Goal: Information Seeking & Learning: Learn about a topic

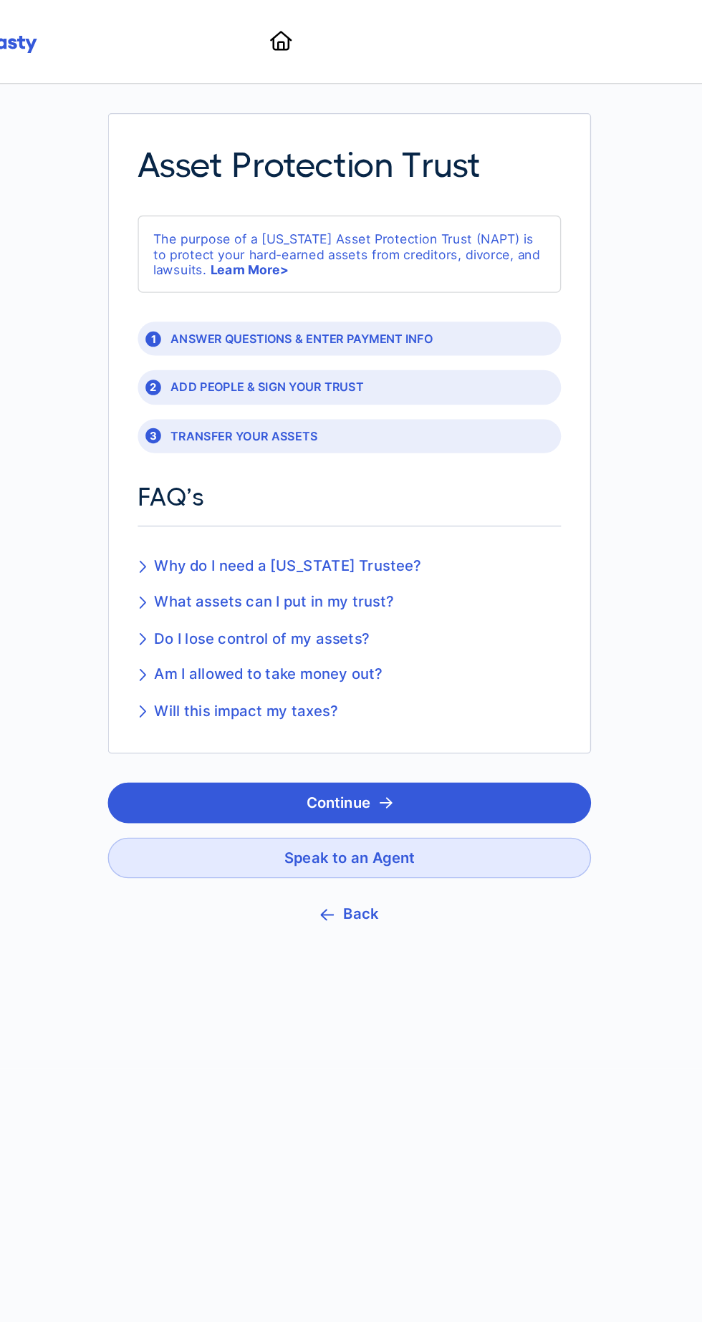
click at [197, 471] on icon at bounding box center [197, 473] width 6 height 11
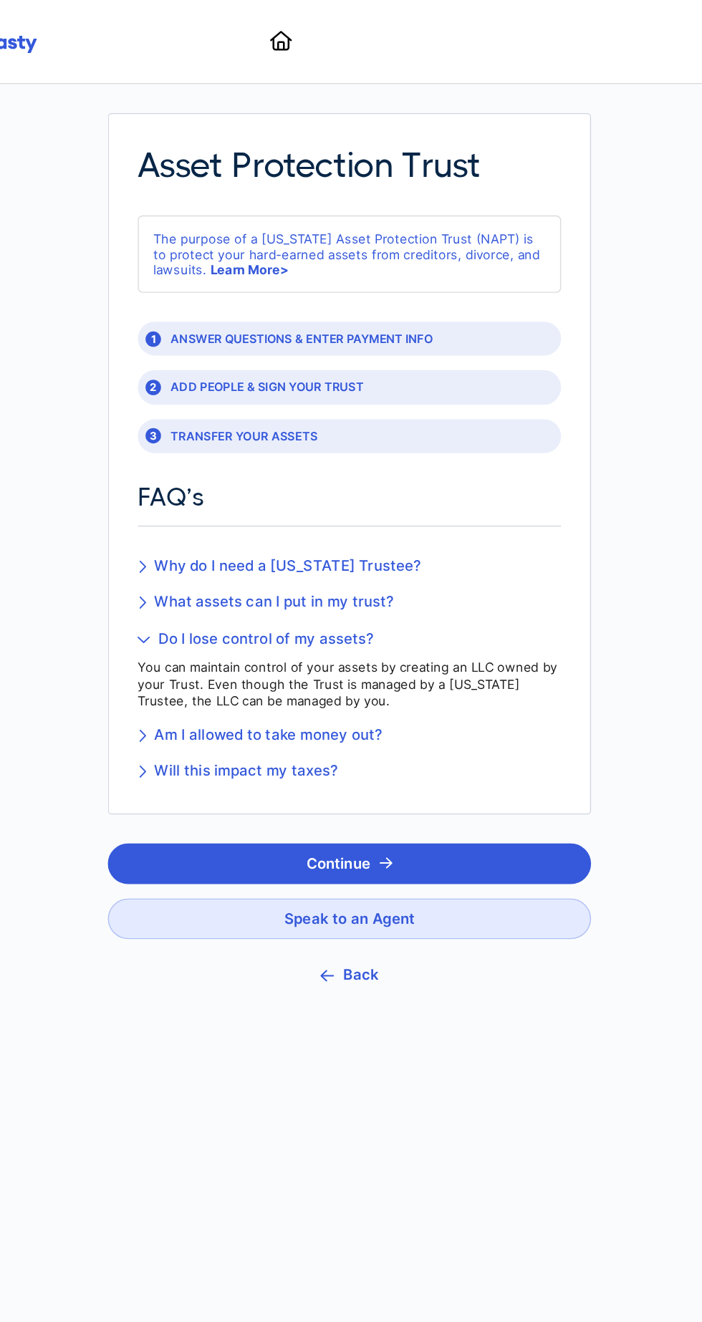
click at [211, 444] on link "What assets can I put in my trust?" at bounding box center [351, 446] width 314 height 16
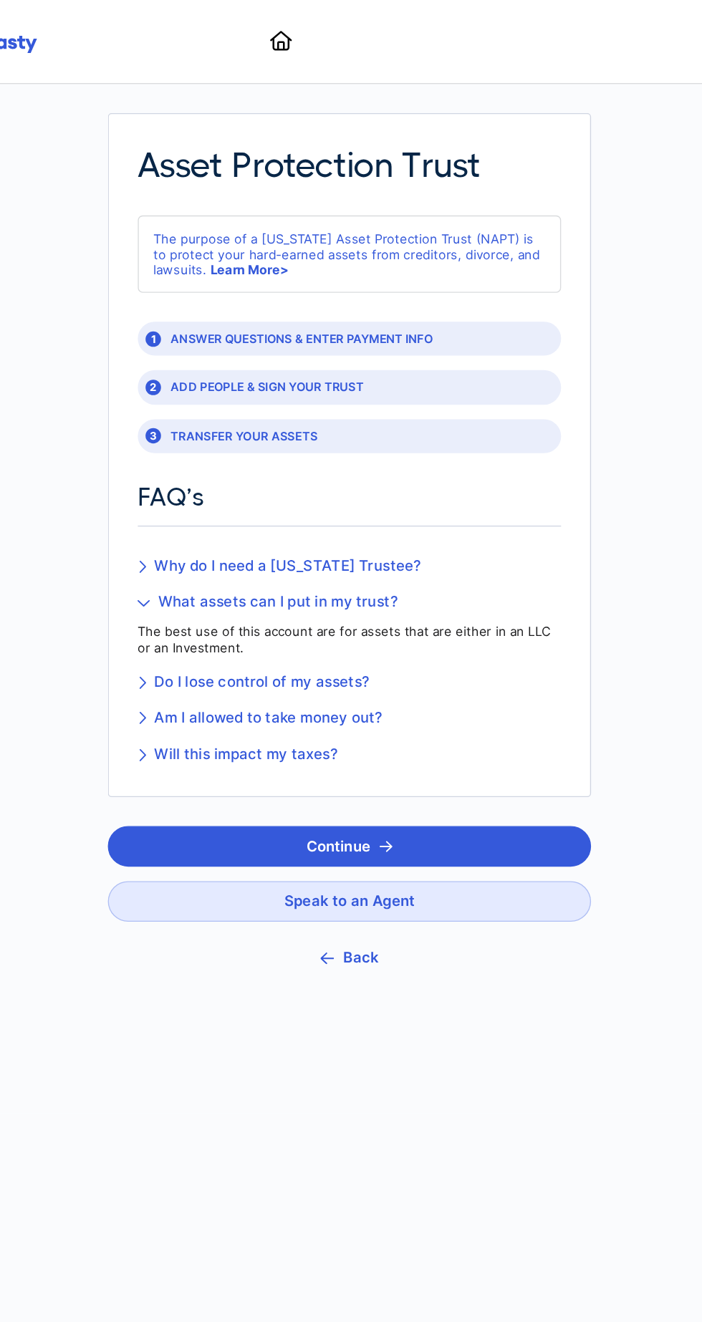
click at [215, 531] on link "Am I allowed to take money out?" at bounding box center [351, 532] width 314 height 16
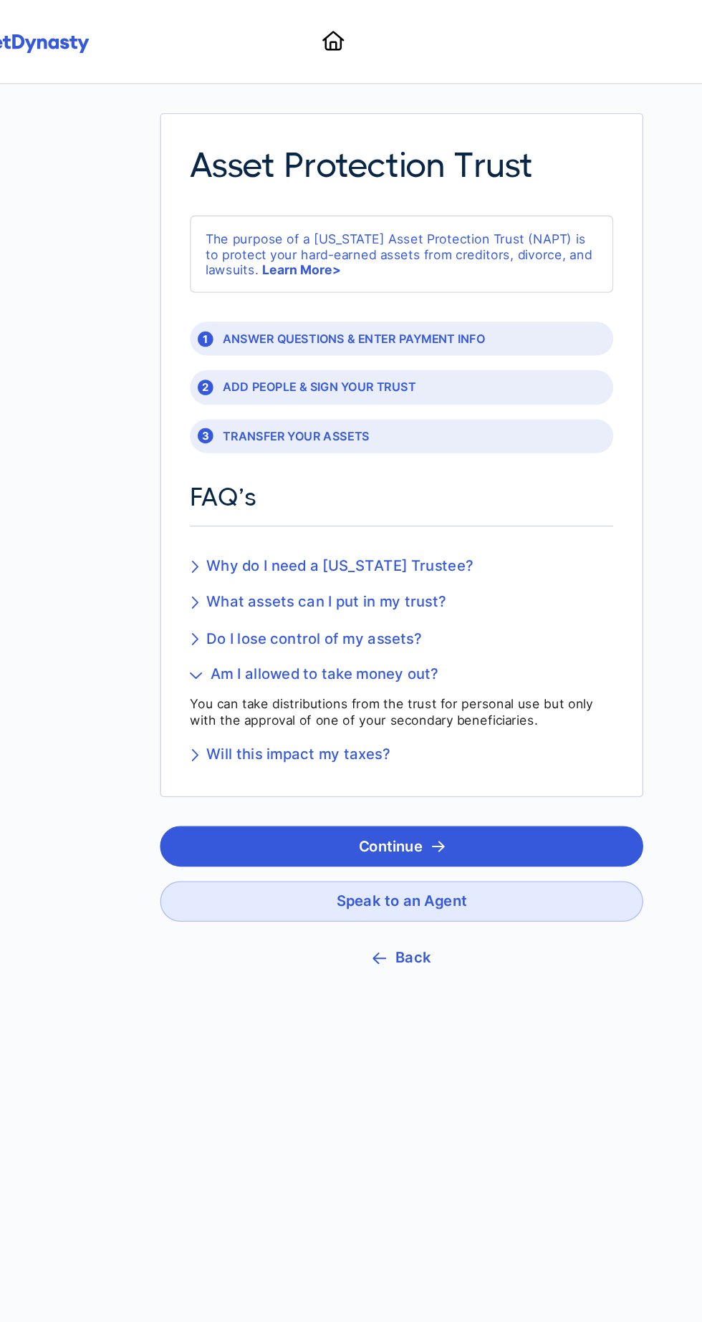
click at [215, 425] on link "Why do I need a [US_STATE] Trustee?" at bounding box center [351, 420] width 314 height 16
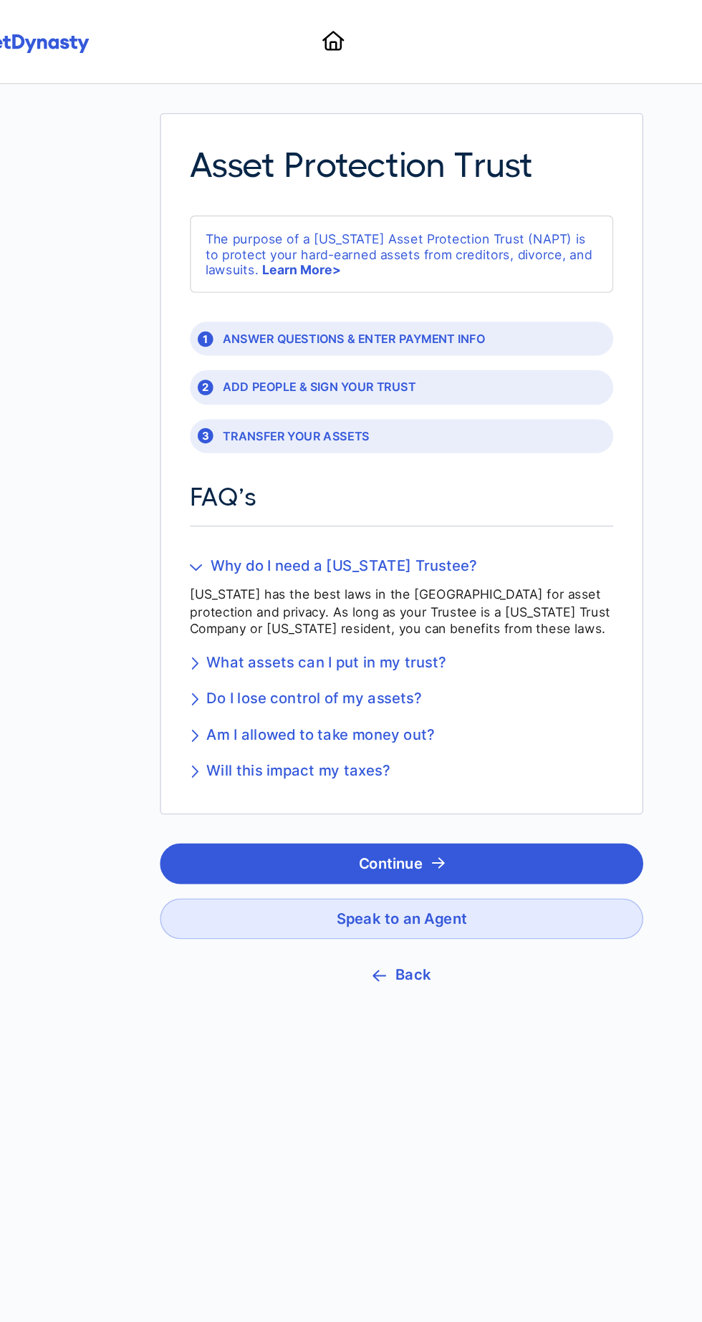
click at [194, 567] on icon at bounding box center [197, 572] width 6 height 11
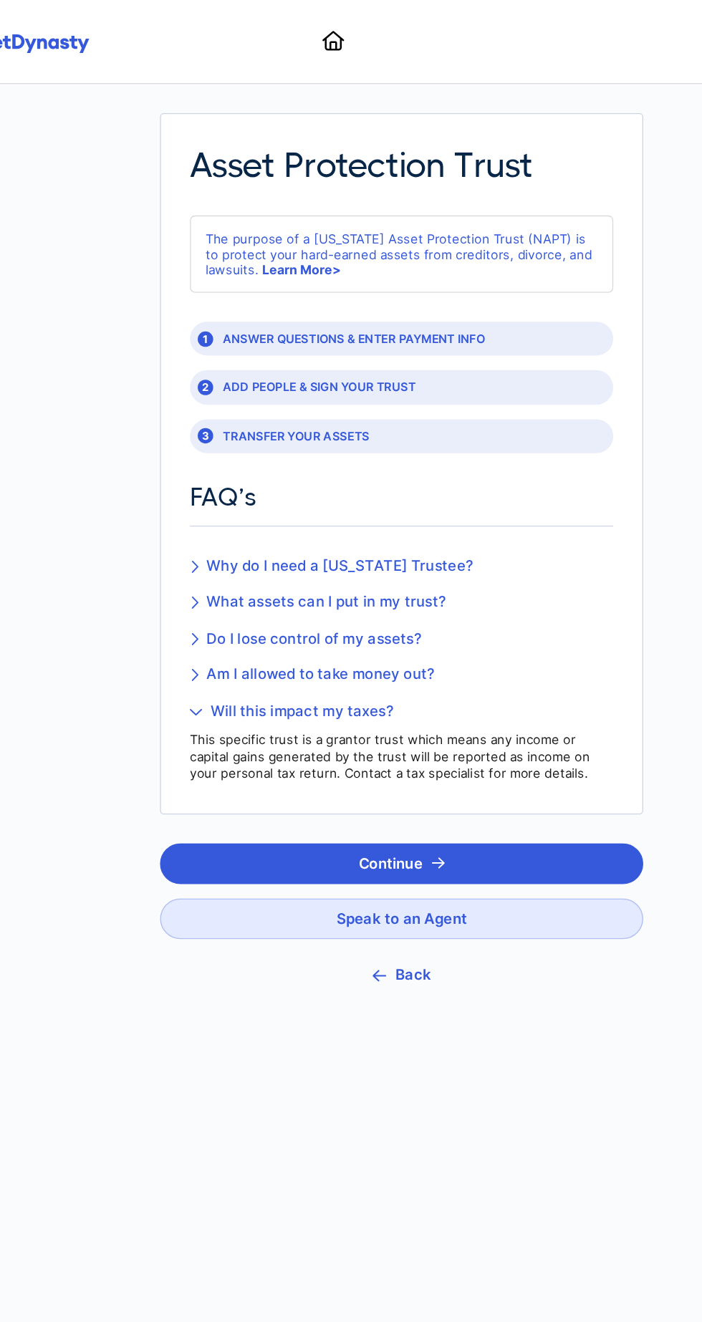
click at [351, 723] on button "Back" at bounding box center [351, 723] width 358 height 32
click at [337, 718] on icon "button" at bounding box center [334, 722] width 10 height 9
